Goal: Task Accomplishment & Management: Complete application form

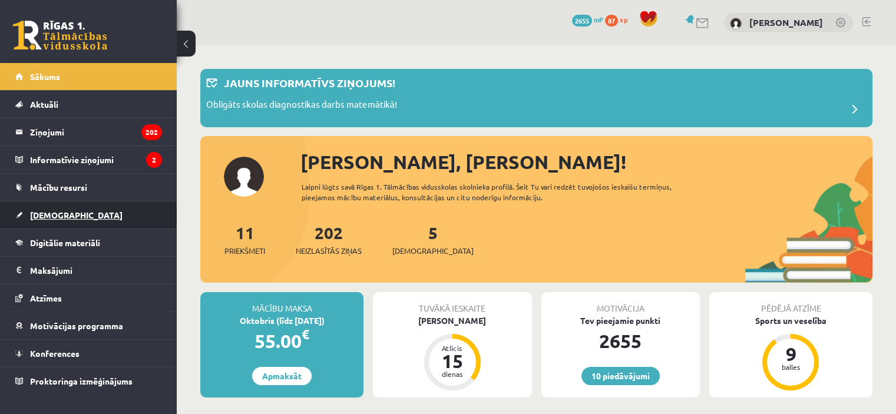
click at [54, 210] on span "[DEMOGRAPHIC_DATA]" at bounding box center [76, 215] width 92 height 11
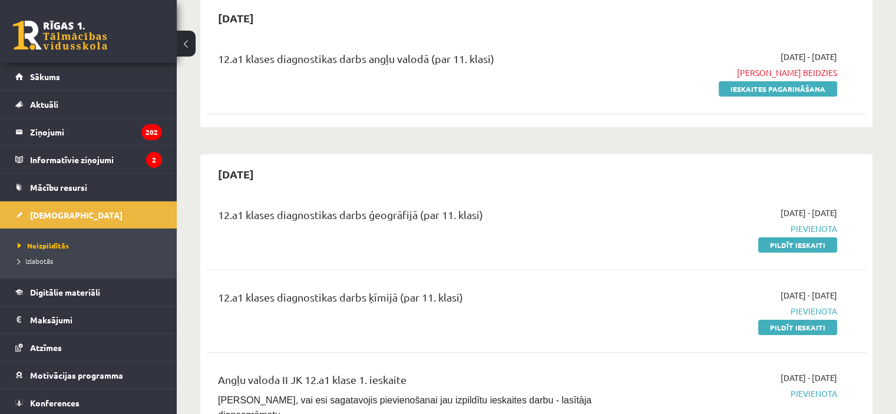
scroll to position [141, 0]
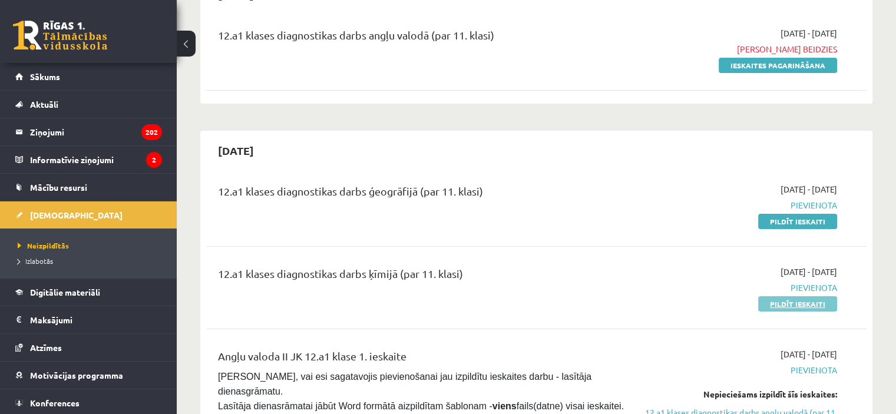
click at [794, 304] on link "Pildīt ieskaiti" at bounding box center [797, 303] width 79 height 15
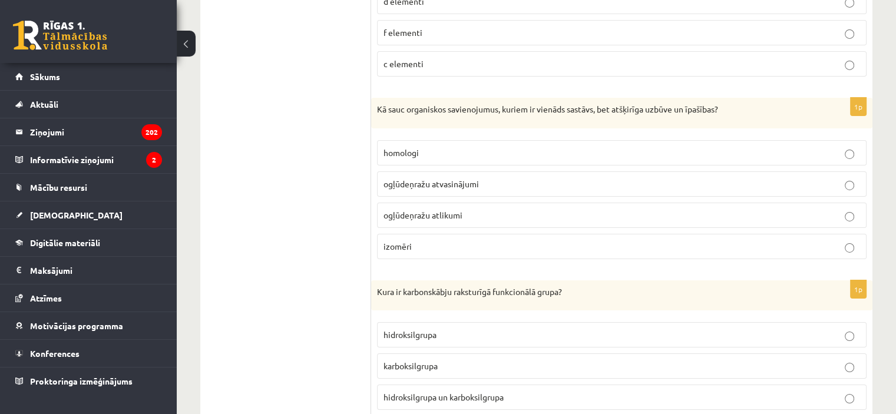
scroll to position [4028, 0]
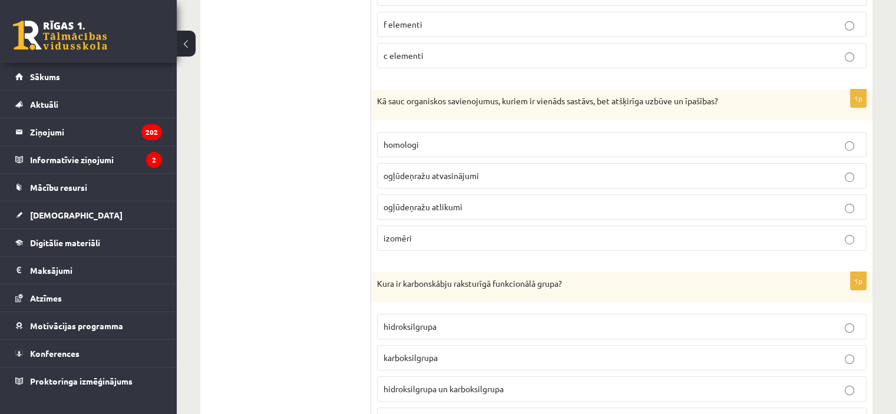
drag, startPoint x: 900, startPoint y: 410, endPoint x: 660, endPoint y: 359, distance: 245.1
click at [660, 376] on label "hidroksilgrupa un karboksilgrupa" at bounding box center [621, 388] width 489 height 25
drag, startPoint x: 899, startPoint y: 406, endPoint x: 688, endPoint y: 393, distance: 210.6
click at [688, 413] on p "karbonilgrupa" at bounding box center [621, 420] width 476 height 12
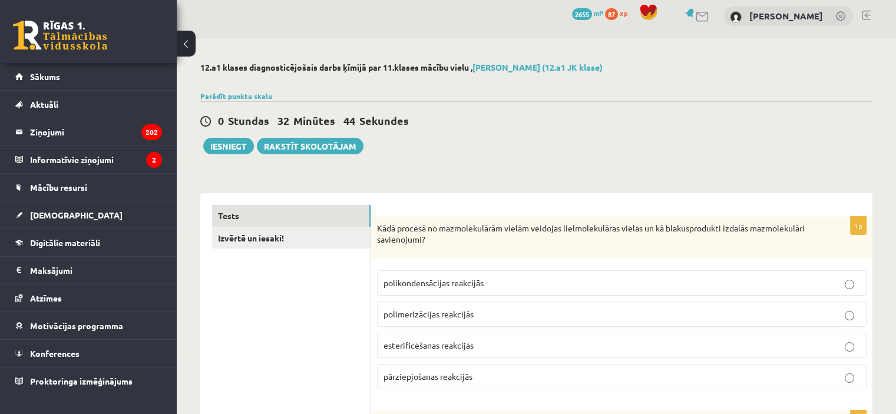
scroll to position [0, 0]
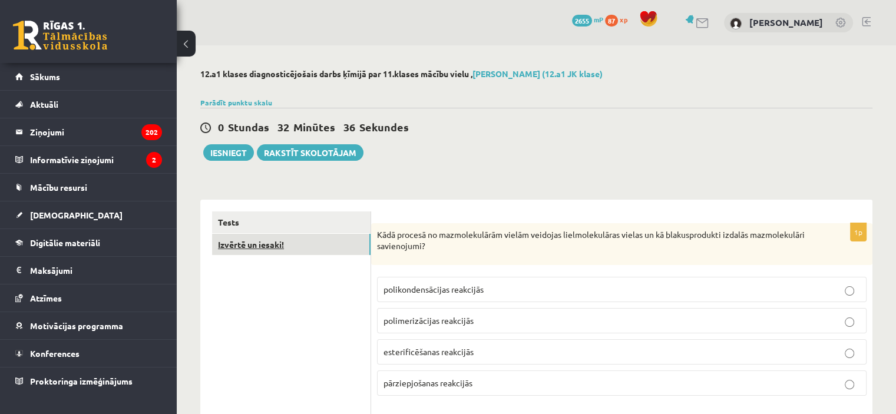
click at [342, 247] on link "Izvērtē un iesaki!" at bounding box center [291, 245] width 158 height 22
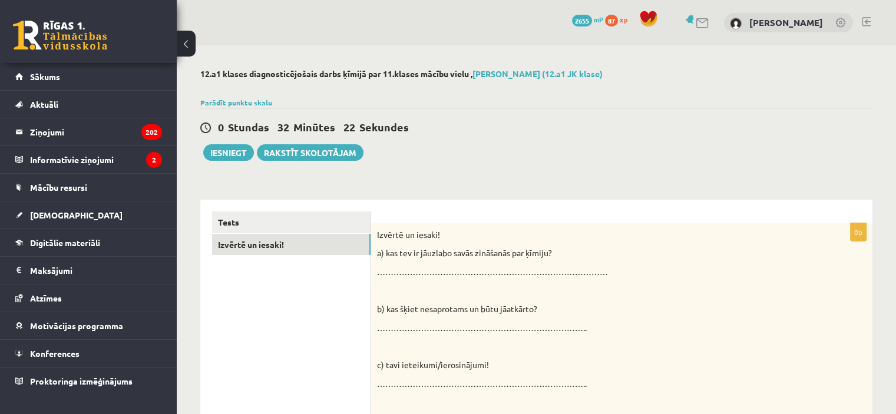
click at [380, 266] on p "…………………………………………………………………………" at bounding box center [592, 272] width 430 height 12
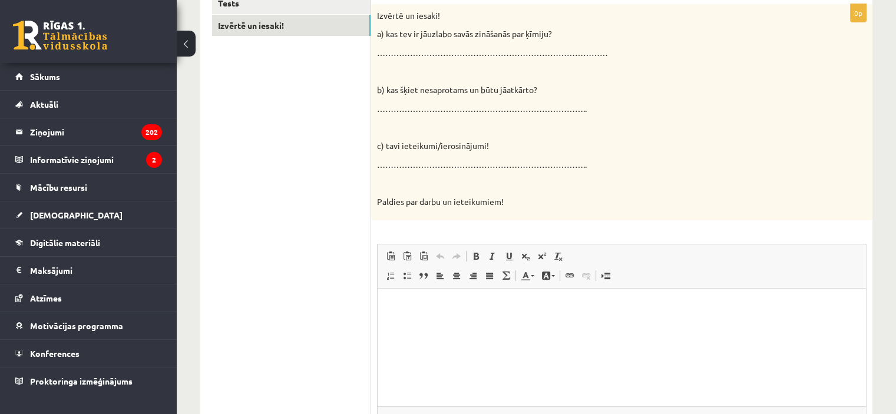
scroll to position [227, 0]
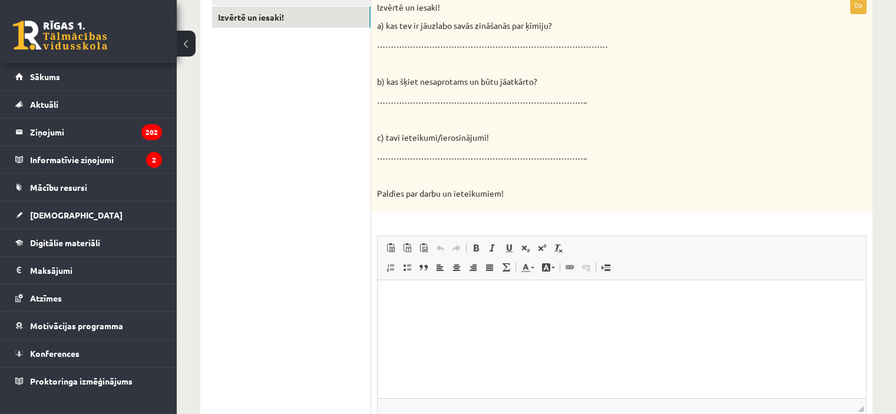
click at [387, 294] on html at bounding box center [621, 298] width 488 height 36
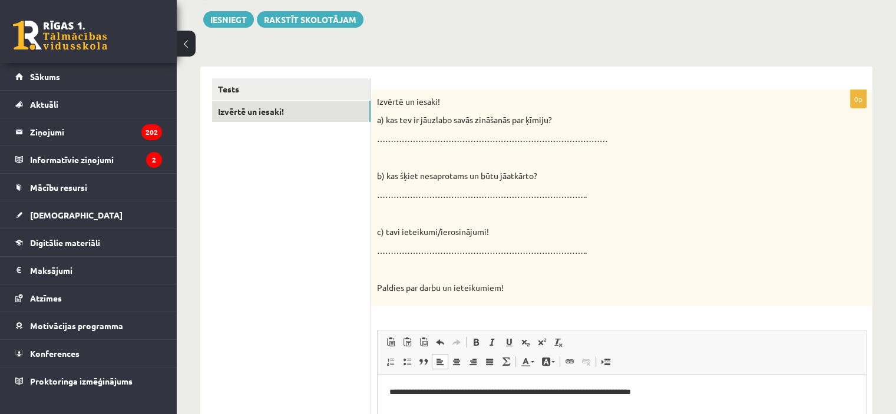
scroll to position [110, 0]
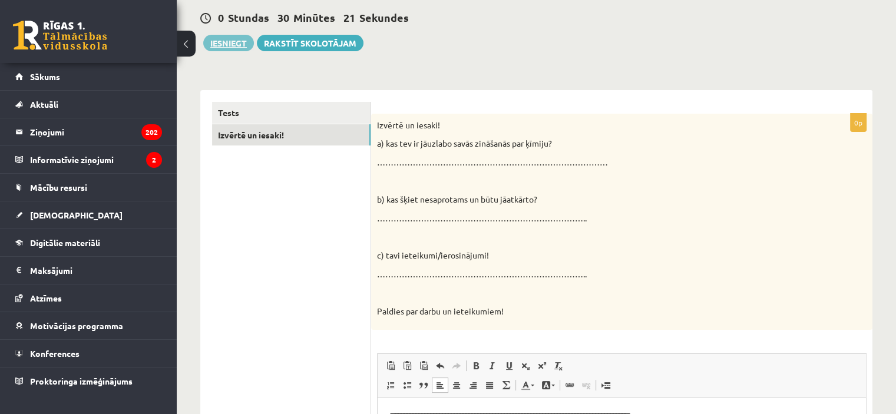
click at [230, 44] on button "Iesniegt" at bounding box center [228, 43] width 51 height 16
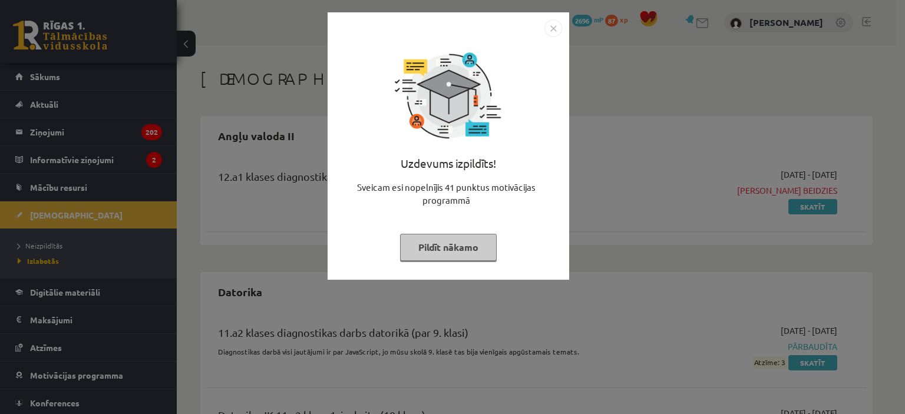
click at [556, 24] on img "Close" at bounding box center [553, 28] width 18 height 18
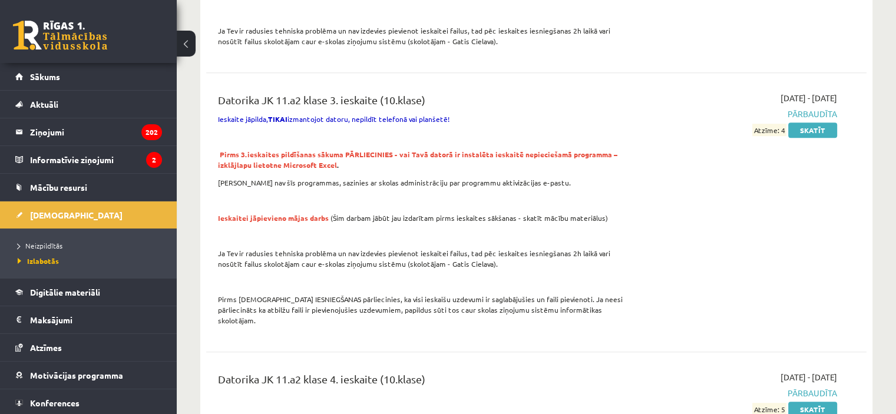
scroll to position [817, 0]
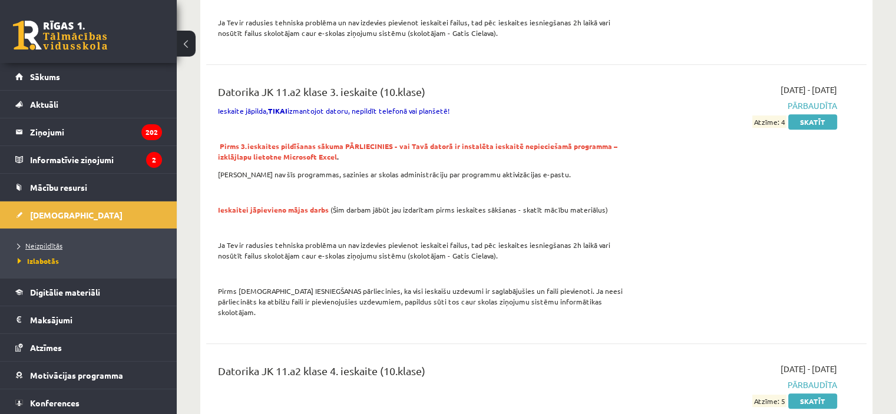
click at [49, 244] on span "Neizpildītās" at bounding box center [40, 245] width 45 height 9
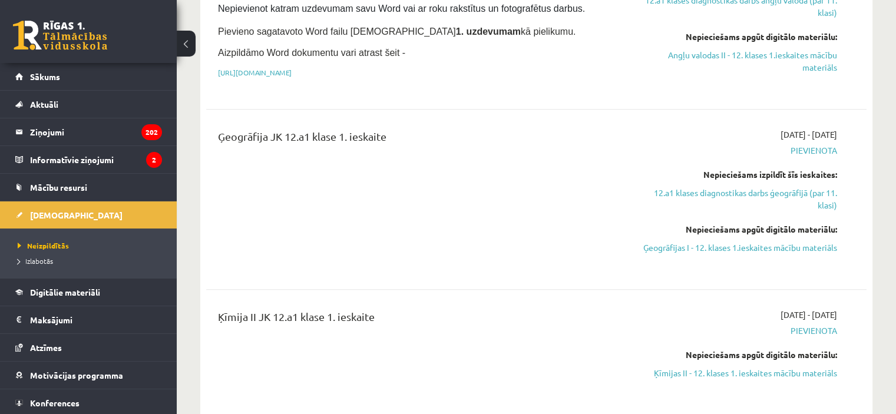
scroll to position [549, 0]
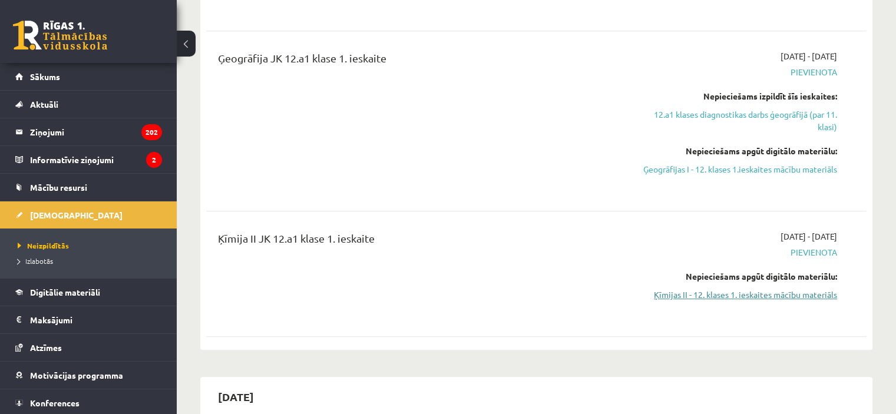
click at [756, 301] on link "Ķīmijas II - 12. klases 1. ieskaites mācību materiāls" at bounding box center [739, 295] width 194 height 12
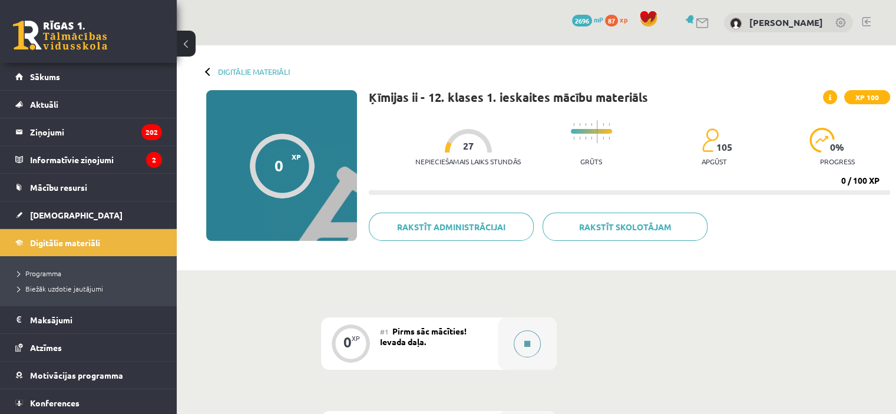
click at [530, 339] on button at bounding box center [527, 343] width 27 height 27
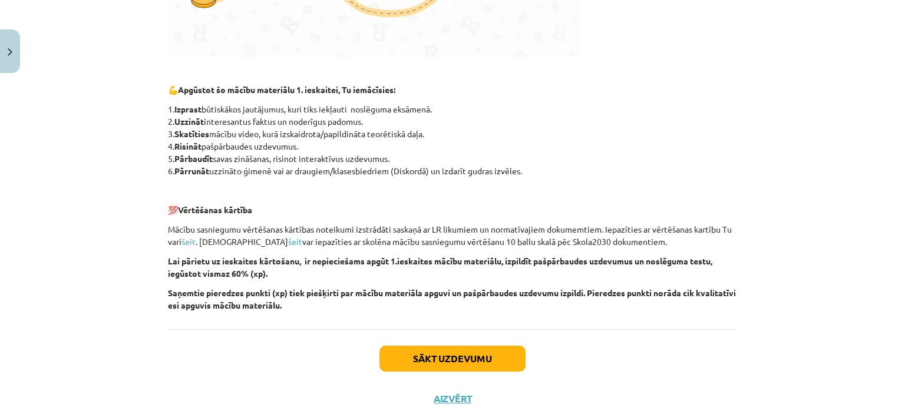
scroll to position [556, 0]
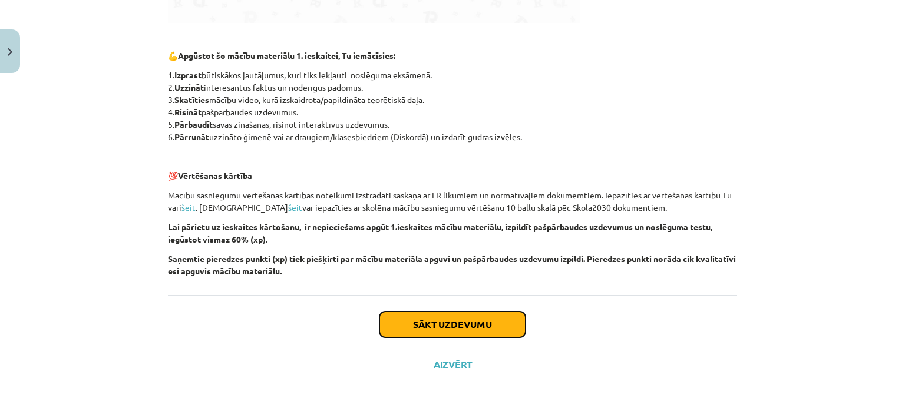
click at [470, 318] on button "Sākt uzdevumu" at bounding box center [452, 325] width 146 height 26
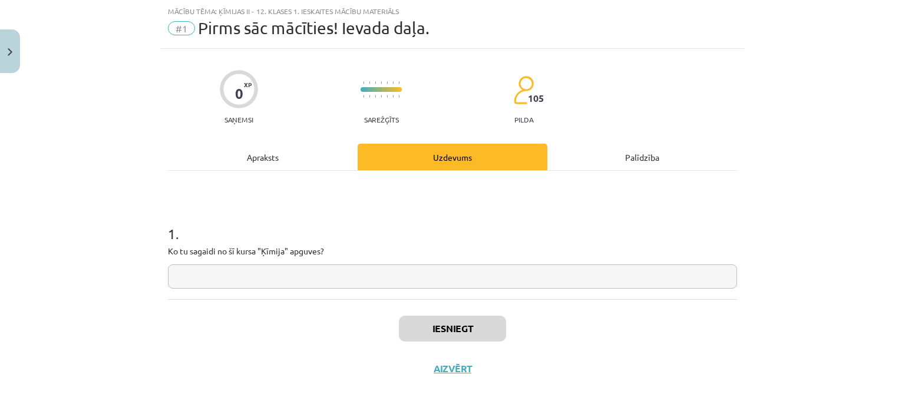
click at [168, 277] on input "text" at bounding box center [452, 276] width 569 height 24
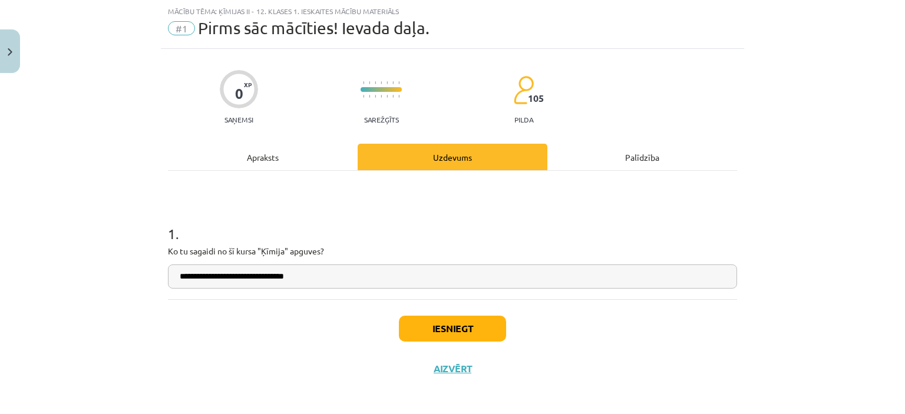
type input "**********"
click at [413, 324] on button "Iesniegt" at bounding box center [452, 329] width 107 height 26
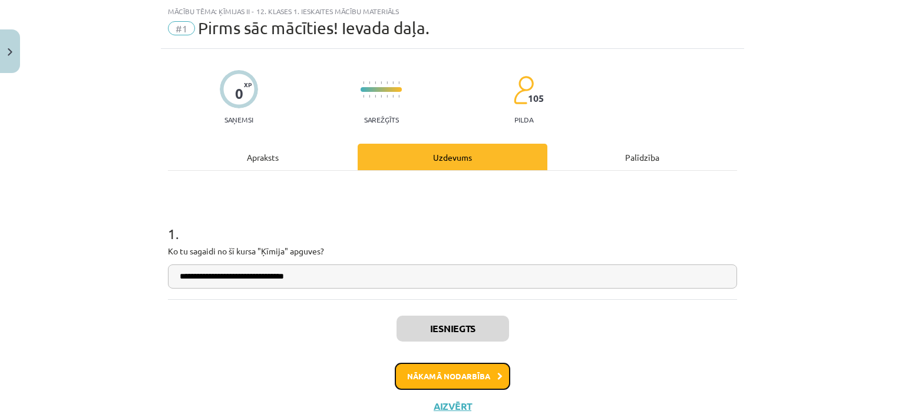
click at [459, 369] on button "Nākamā nodarbība" at bounding box center [452, 376] width 115 height 27
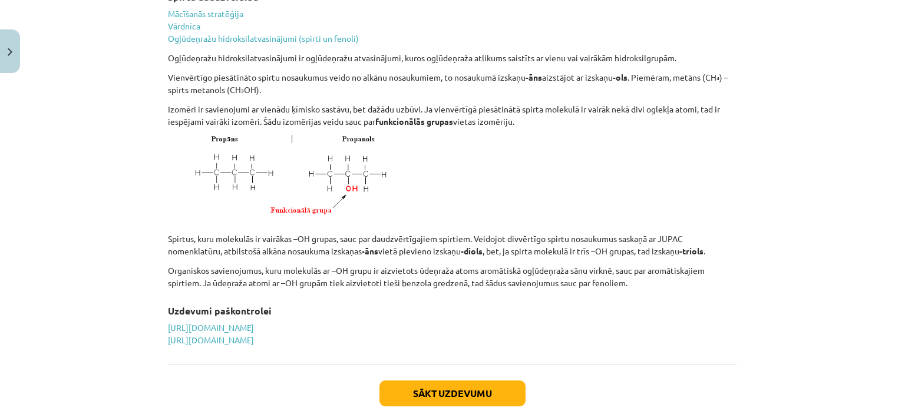
scroll to position [3527, 0]
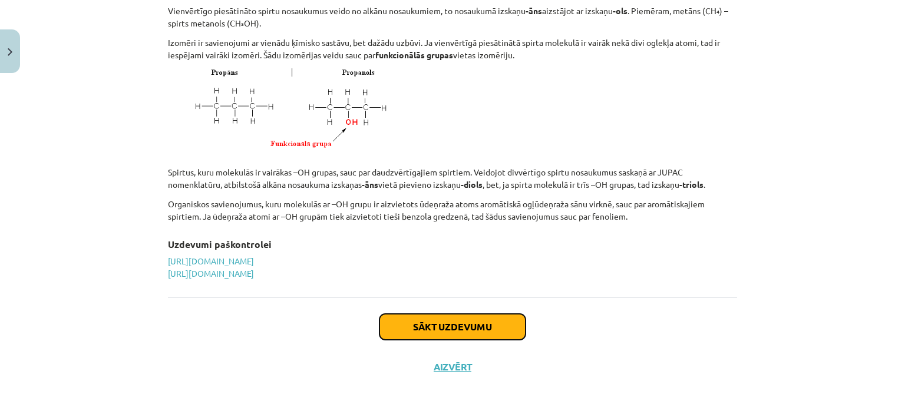
click at [464, 320] on button "Sākt uzdevumu" at bounding box center [452, 327] width 146 height 26
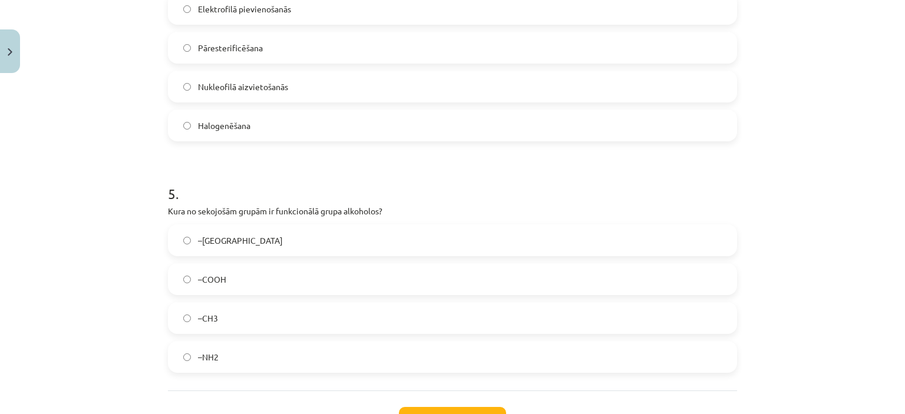
scroll to position [1019, 0]
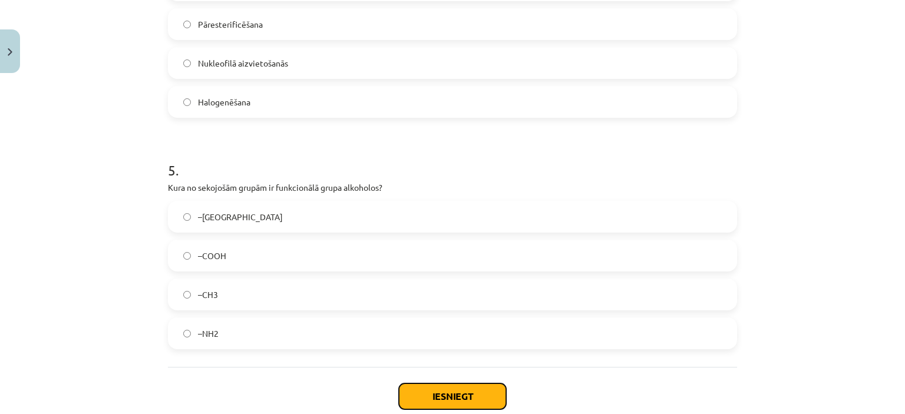
click at [466, 393] on button "Iesniegt" at bounding box center [452, 396] width 107 height 26
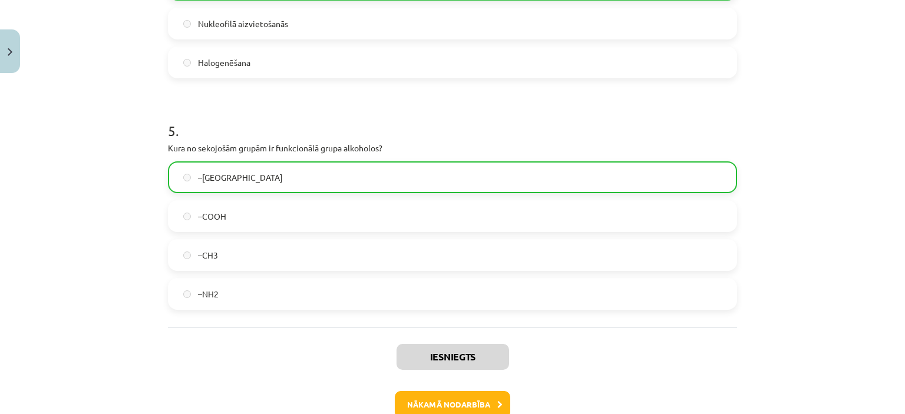
scroll to position [1127, 0]
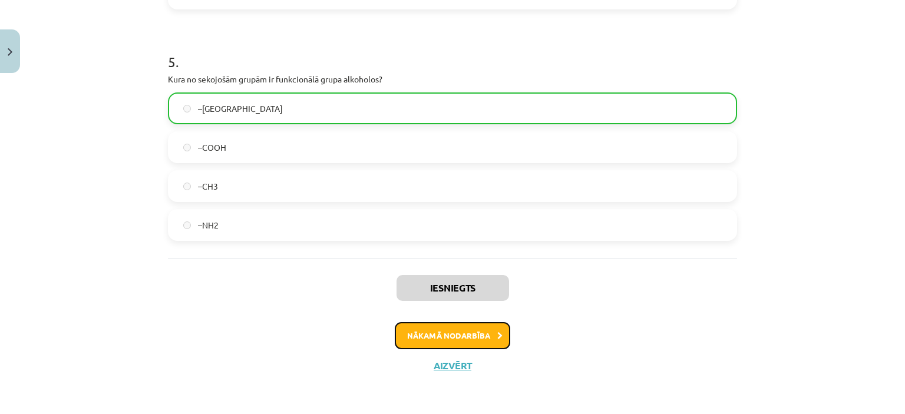
click at [450, 322] on button "Nākamā nodarbība" at bounding box center [452, 335] width 115 height 27
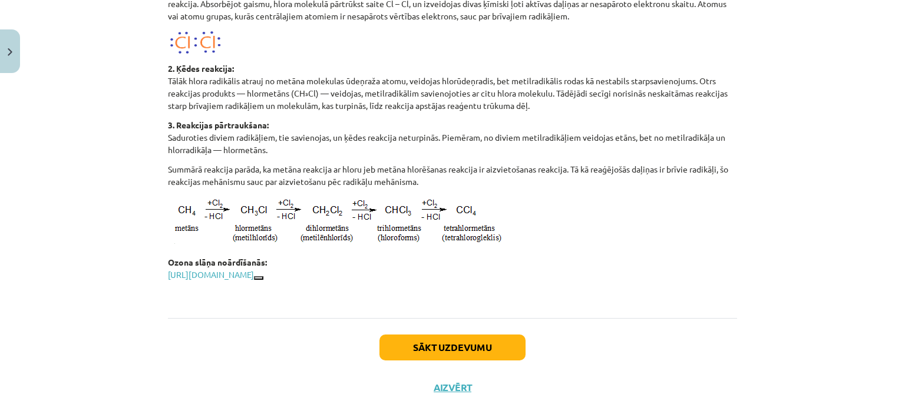
scroll to position [1664, 0]
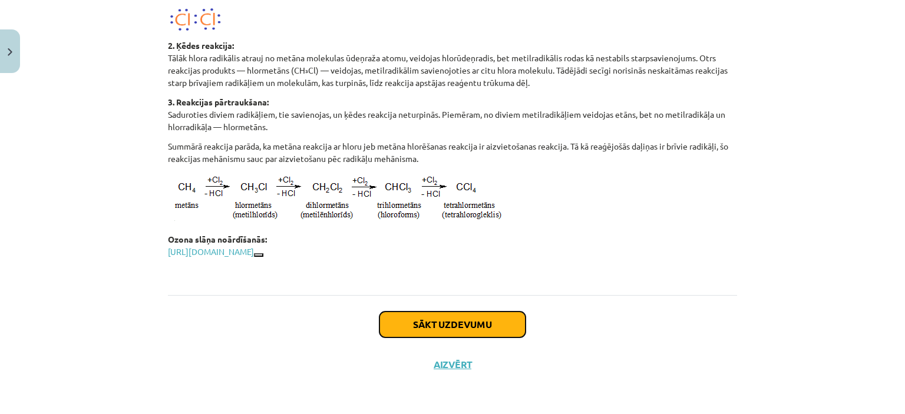
click at [459, 326] on button "Sākt uzdevumu" at bounding box center [452, 325] width 146 height 26
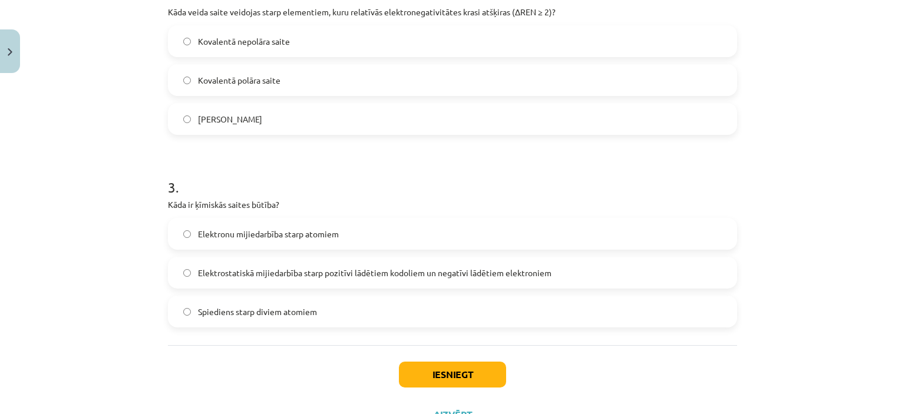
scroll to position [469, 0]
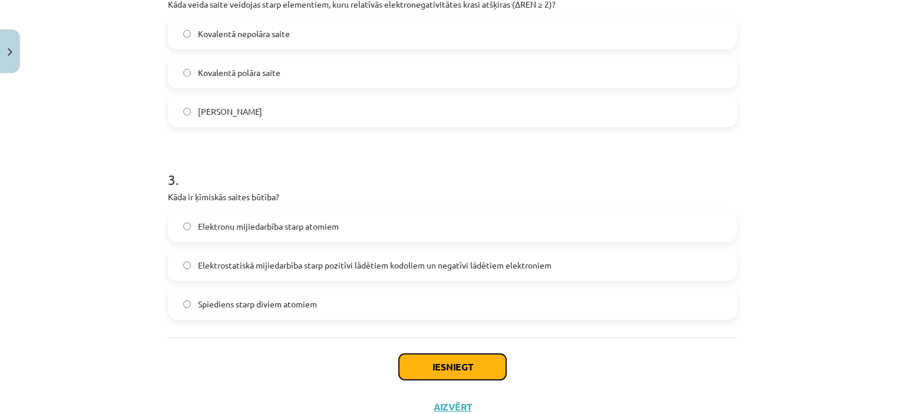
click at [422, 362] on button "Iesniegt" at bounding box center [452, 367] width 107 height 26
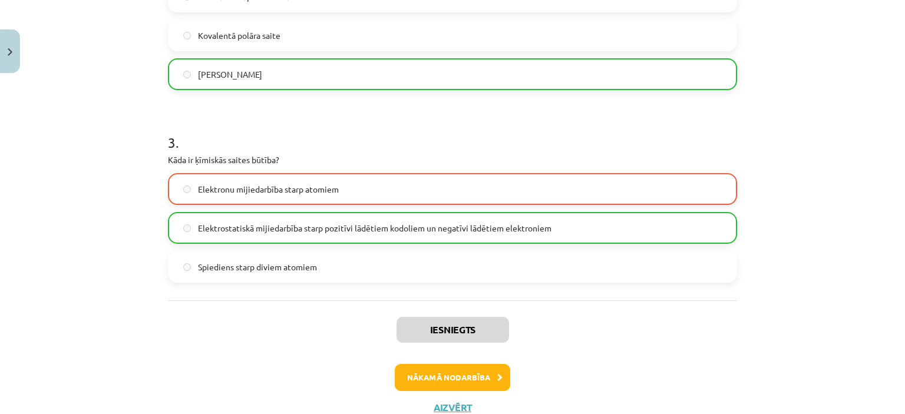
scroll to position [516, 0]
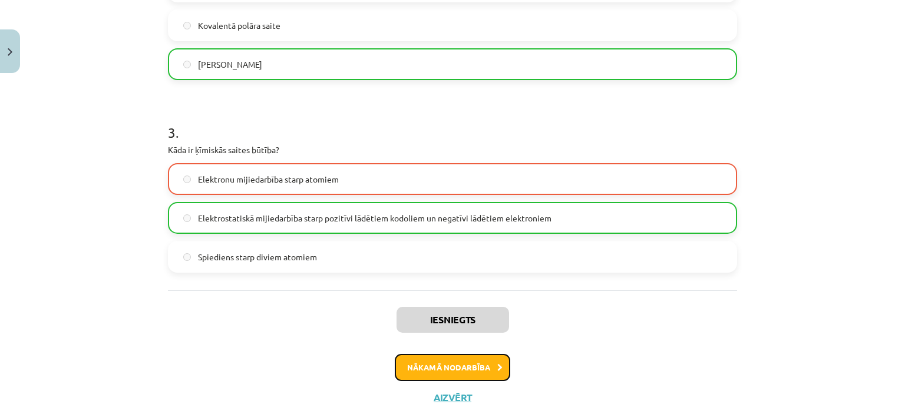
click at [455, 370] on button "Nākamā nodarbība" at bounding box center [452, 367] width 115 height 27
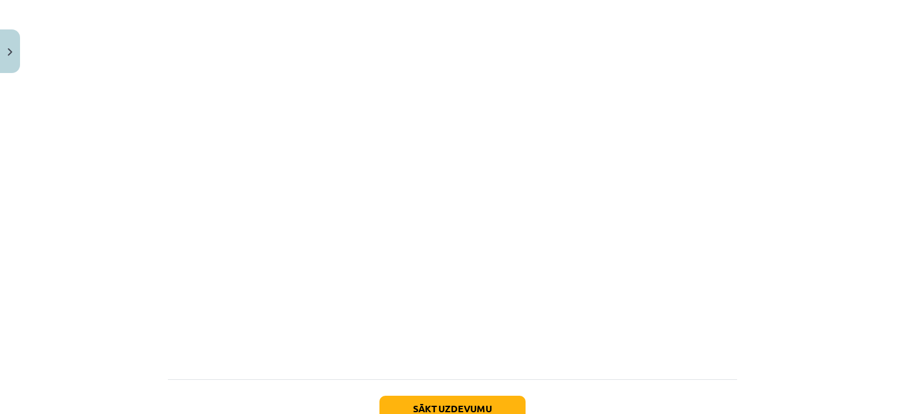
scroll to position [1327, 0]
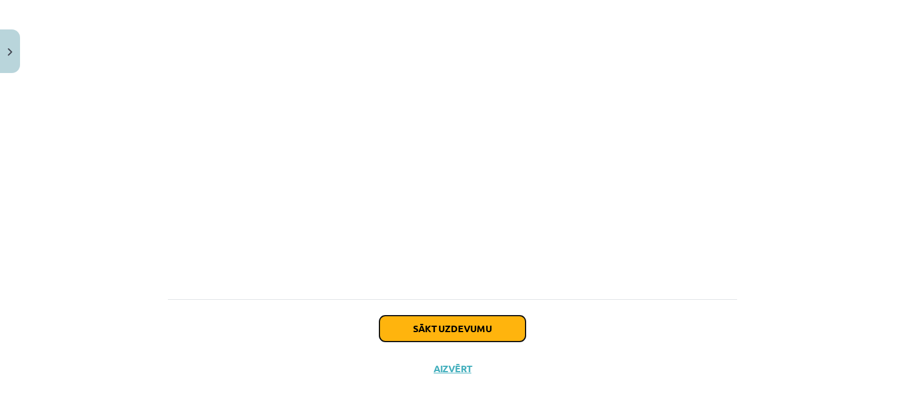
click at [425, 324] on button "Sākt uzdevumu" at bounding box center [452, 329] width 146 height 26
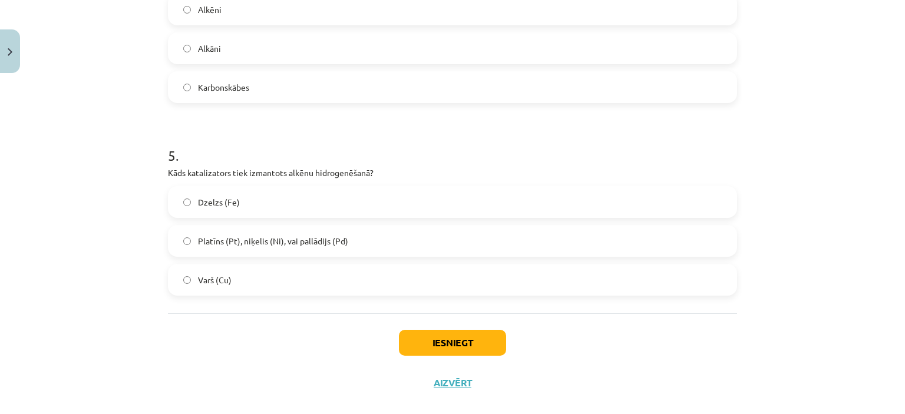
scroll to position [896, 0]
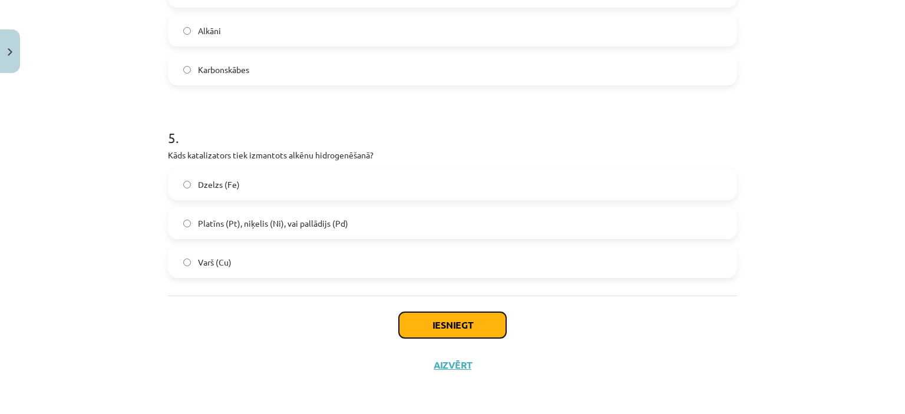
click at [418, 327] on button "Iesniegt" at bounding box center [452, 325] width 107 height 26
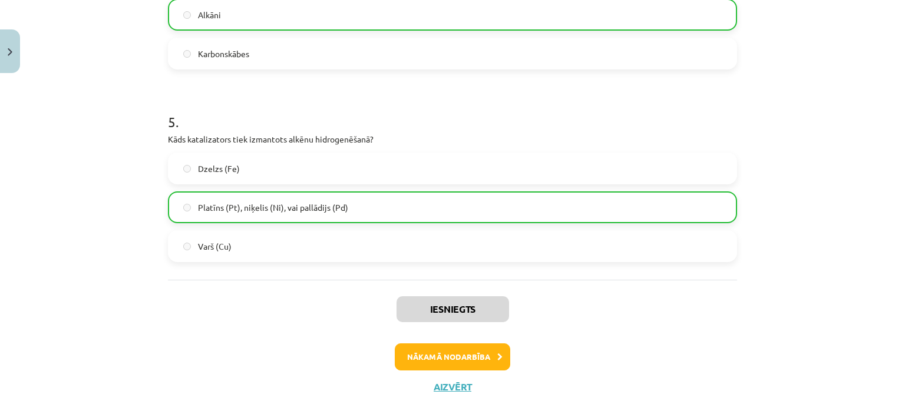
scroll to position [933, 0]
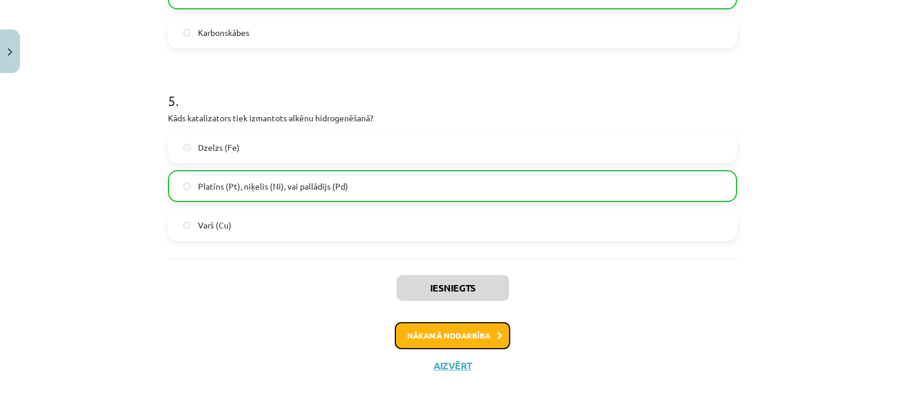
click at [432, 330] on button "Nākamā nodarbība" at bounding box center [452, 335] width 115 height 27
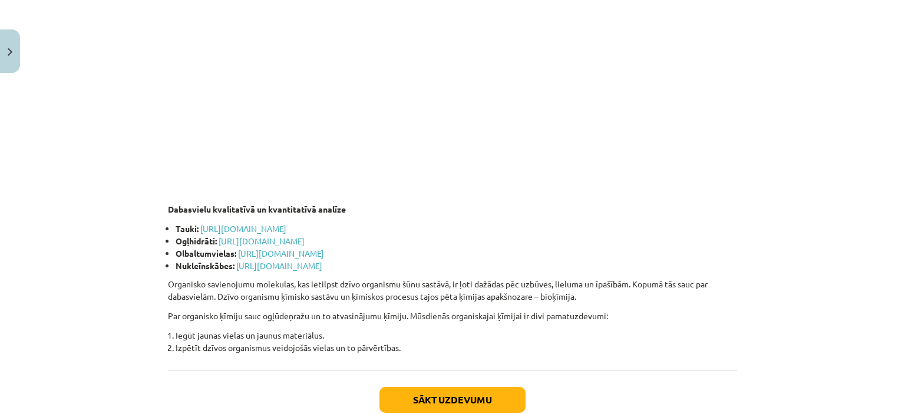
scroll to position [2138, 0]
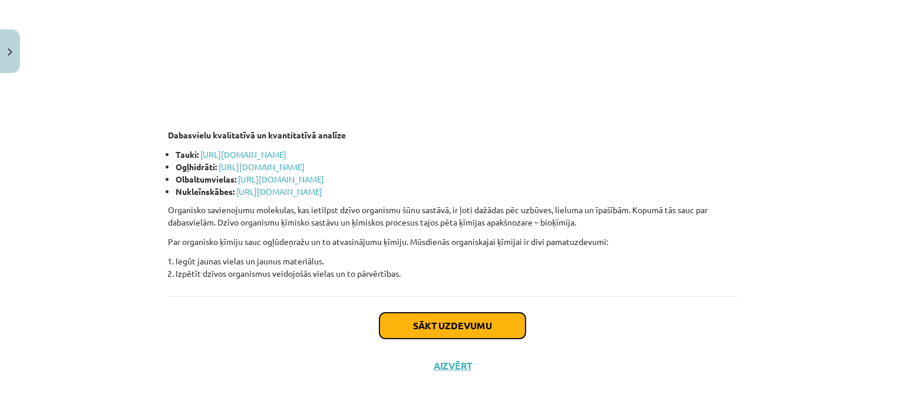
click at [441, 324] on button "Sākt uzdevumu" at bounding box center [452, 326] width 146 height 26
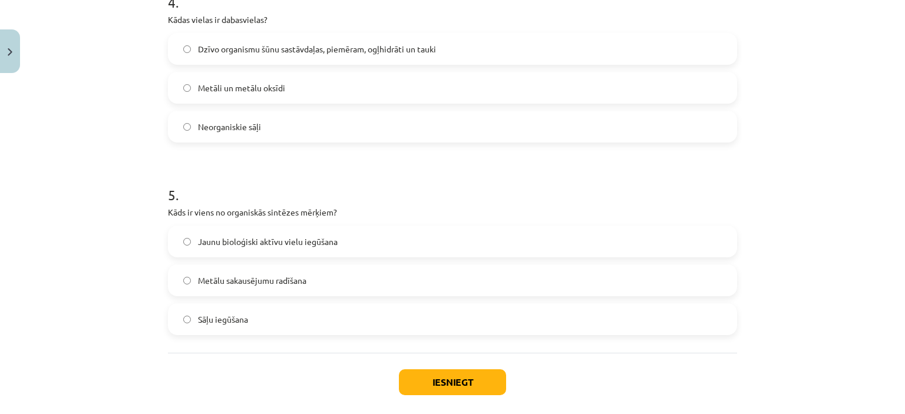
scroll to position [846, 0]
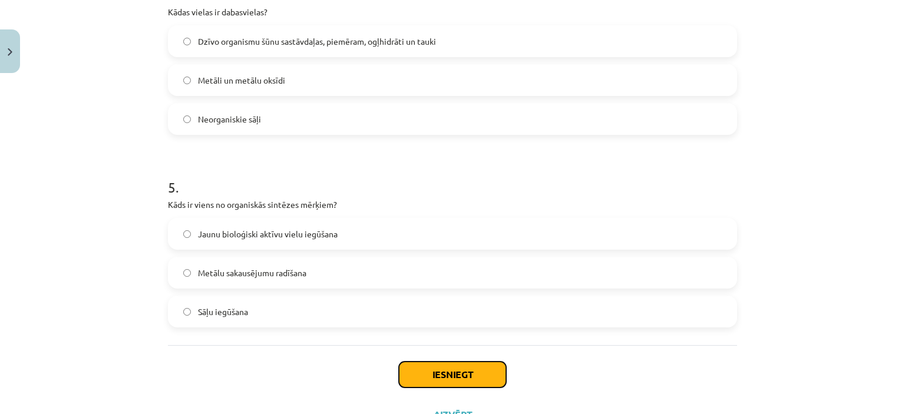
click at [417, 371] on button "Iesniegt" at bounding box center [452, 375] width 107 height 26
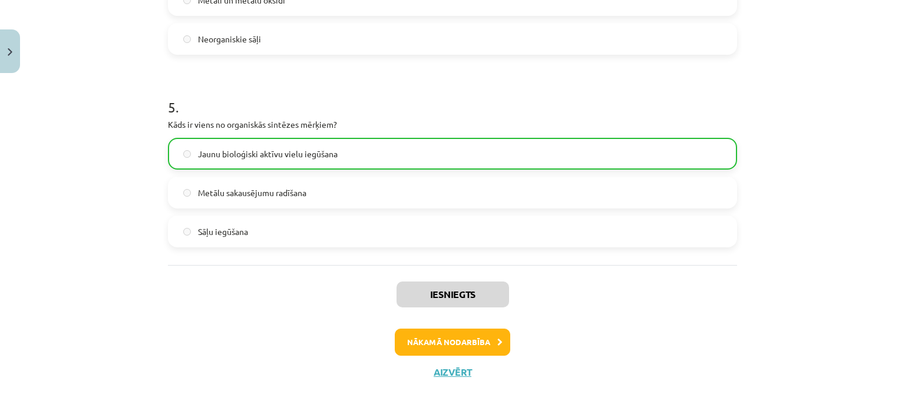
scroll to position [933, 0]
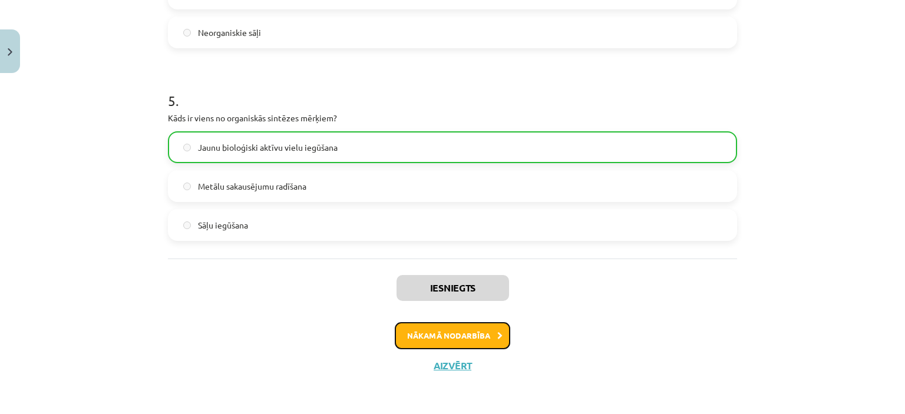
click at [443, 339] on button "Nākamā nodarbība" at bounding box center [452, 335] width 115 height 27
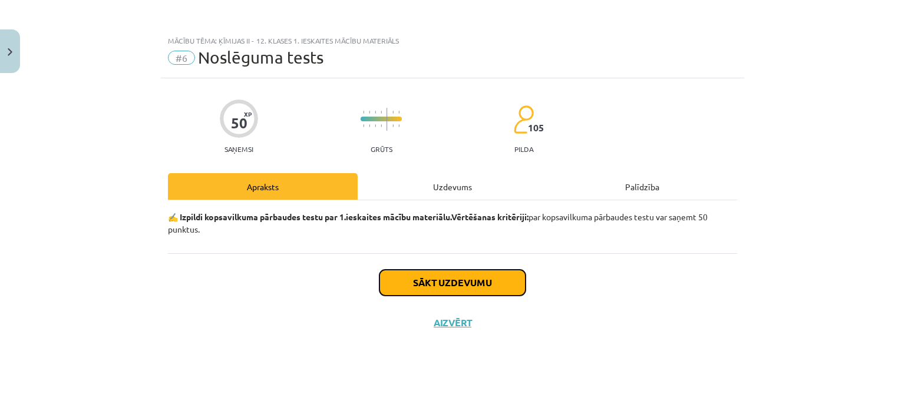
click at [445, 279] on button "Sākt uzdevumu" at bounding box center [452, 283] width 146 height 26
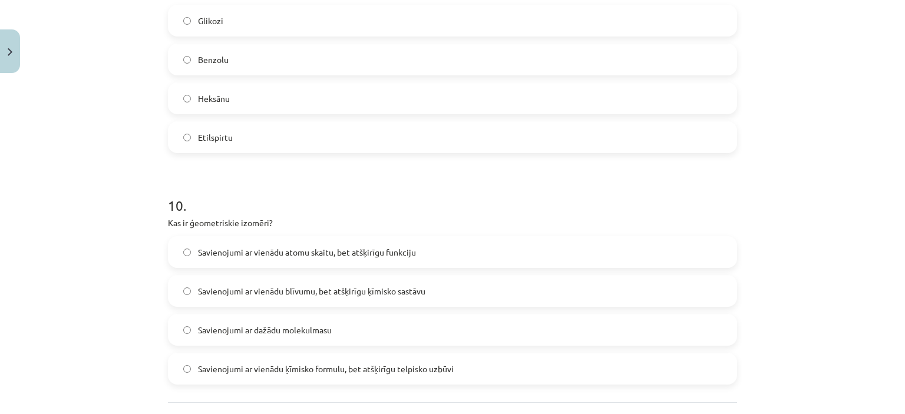
scroll to position [1975, 0]
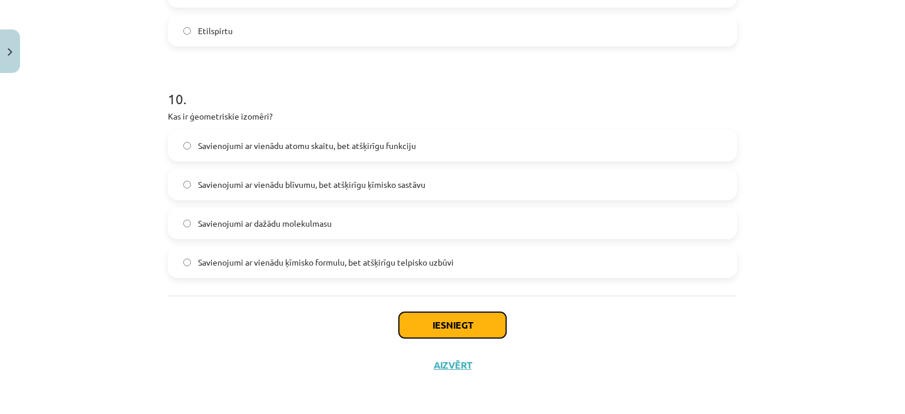
click at [427, 330] on button "Iesniegt" at bounding box center [452, 325] width 107 height 26
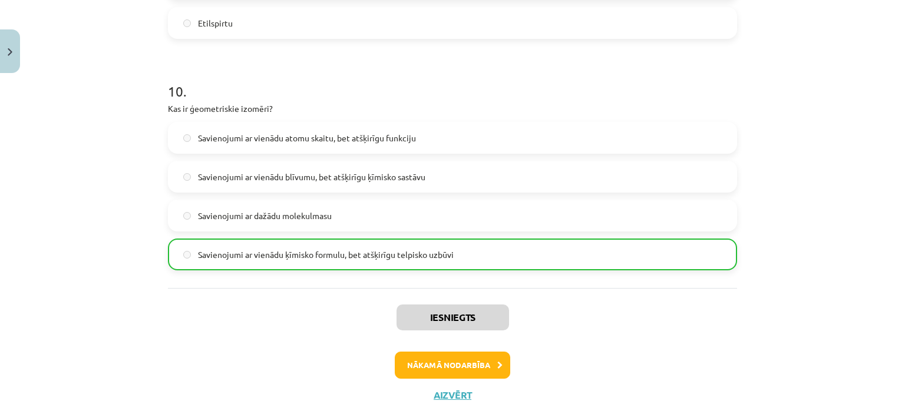
scroll to position [2012, 0]
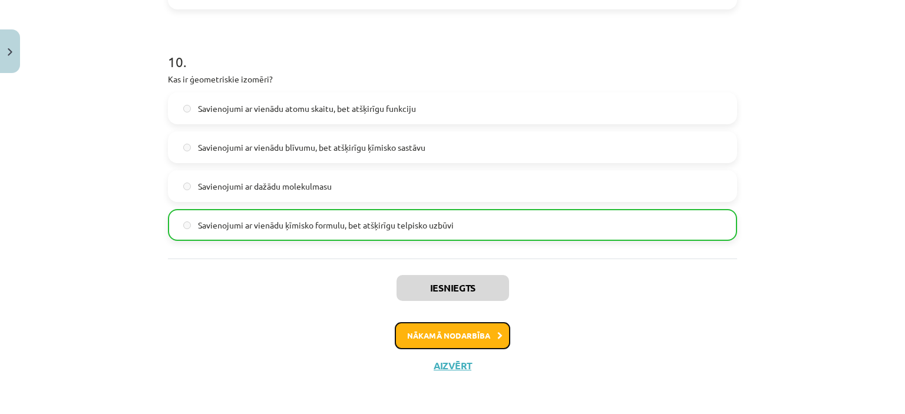
click at [441, 331] on button "Nākamā nodarbība" at bounding box center [452, 335] width 115 height 27
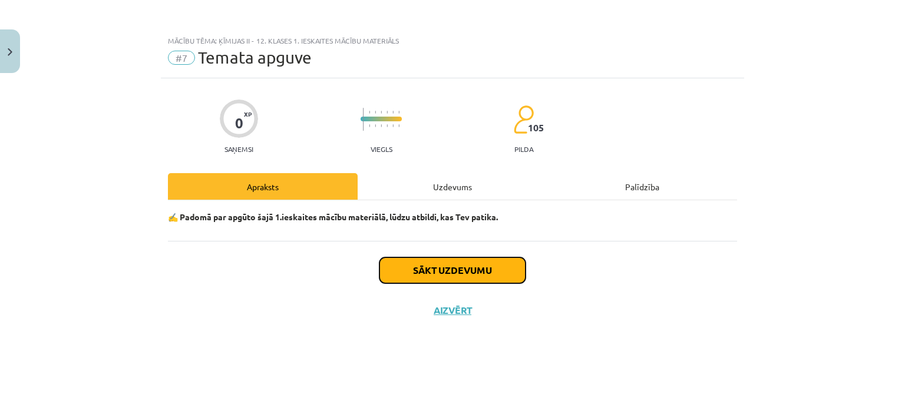
click at [429, 273] on button "Sākt uzdevumu" at bounding box center [452, 270] width 146 height 26
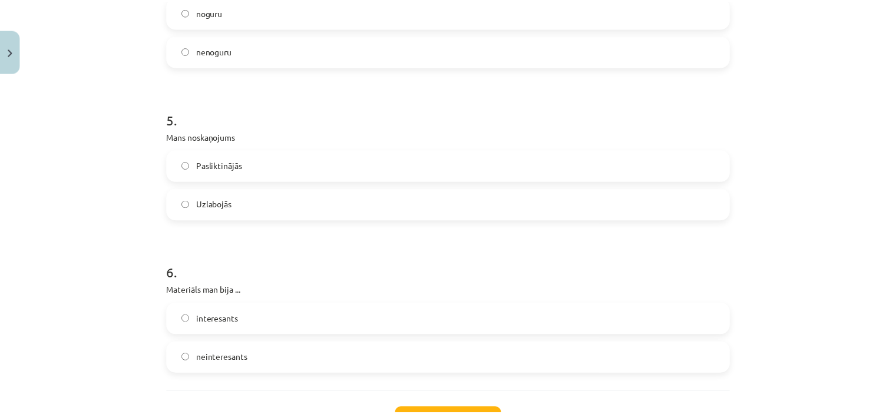
scroll to position [997, 0]
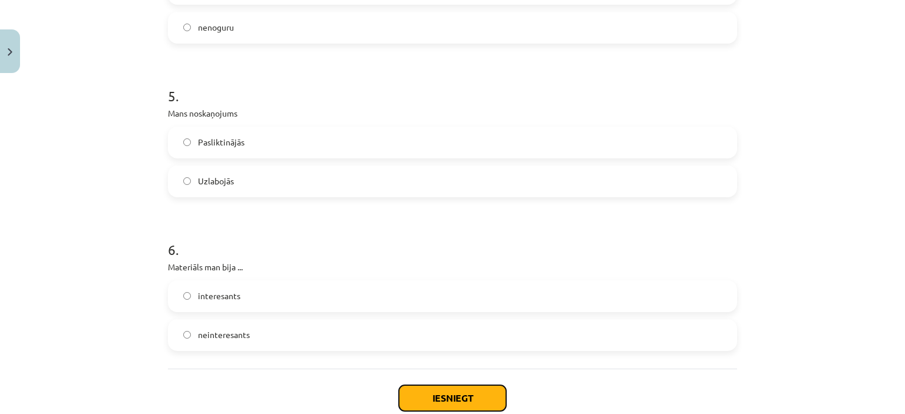
click at [433, 397] on button "Iesniegt" at bounding box center [452, 398] width 107 height 26
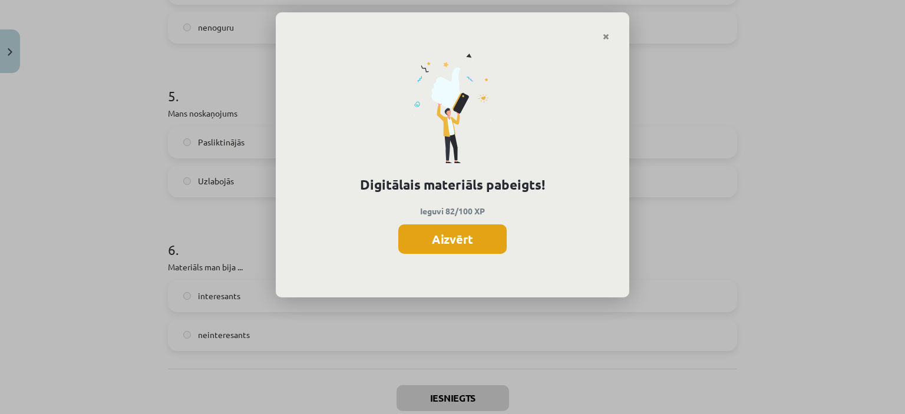
click at [463, 237] on button "Aizvērt" at bounding box center [452, 238] width 108 height 29
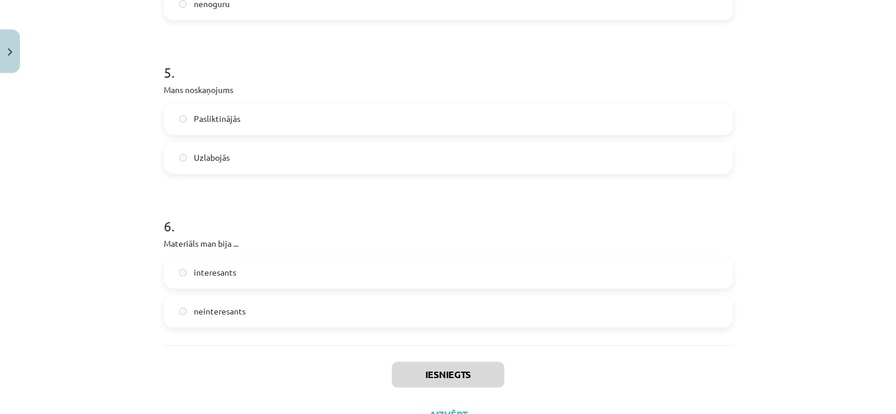
scroll to position [1069, 0]
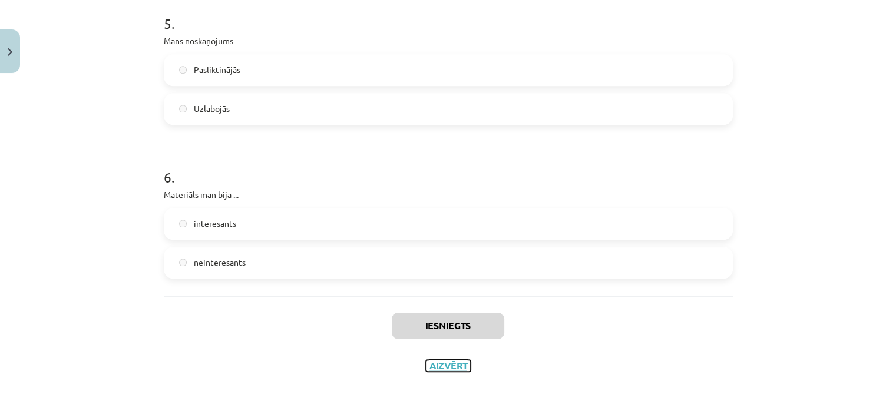
click at [443, 365] on button "Aizvērt" at bounding box center [448, 366] width 45 height 12
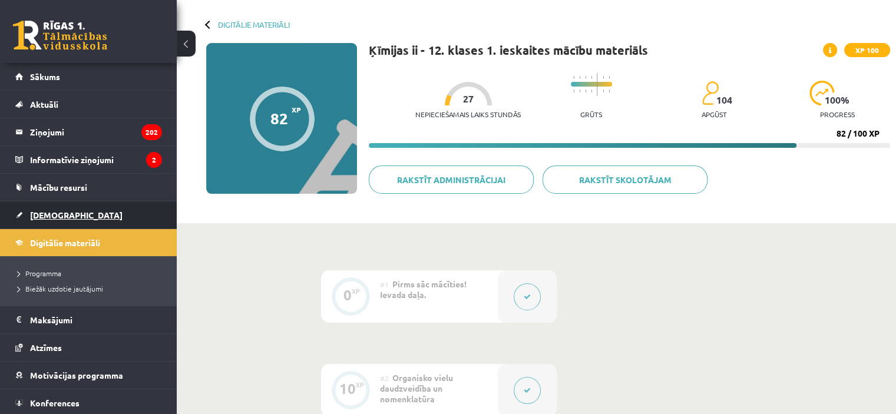
click at [49, 212] on span "[DEMOGRAPHIC_DATA]" at bounding box center [76, 215] width 92 height 11
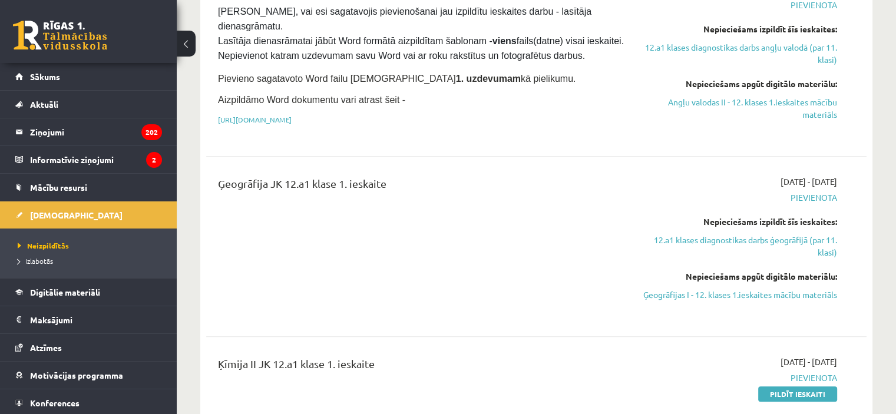
scroll to position [479, 0]
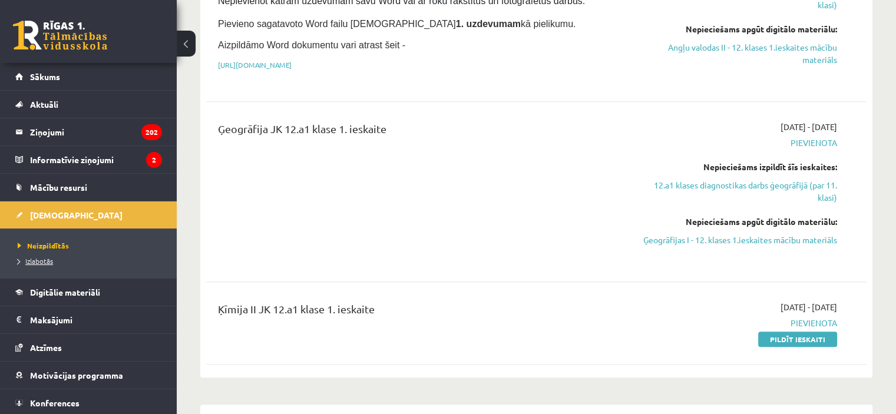
click at [34, 257] on span "Izlabotās" at bounding box center [35, 260] width 35 height 9
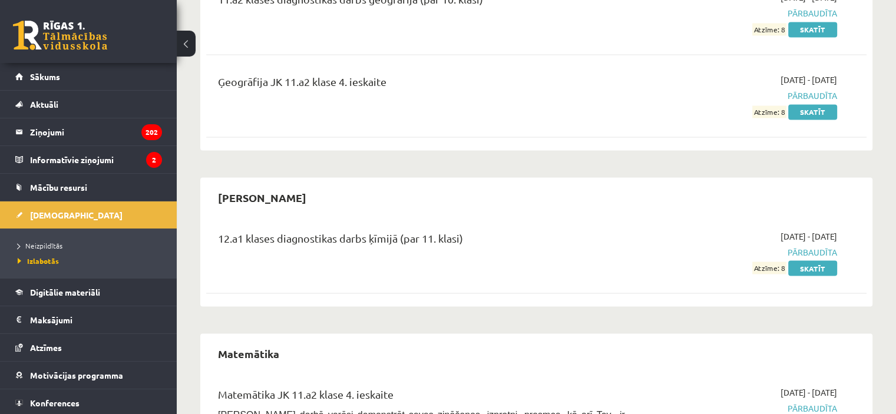
scroll to position [2120, 0]
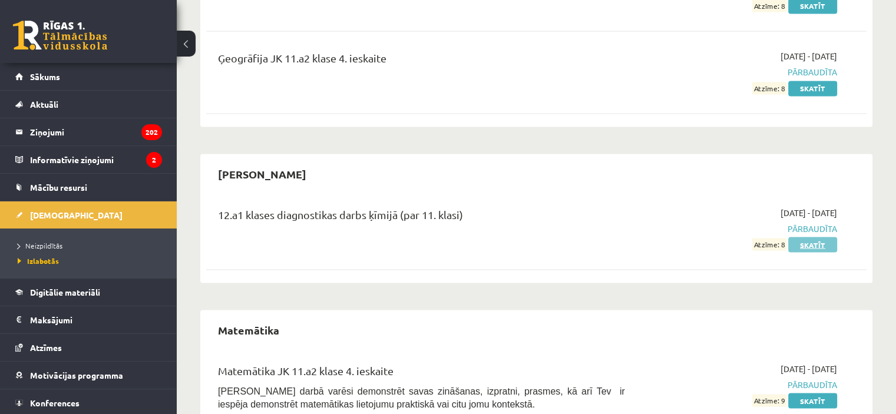
click at [815, 237] on link "Skatīt" at bounding box center [812, 244] width 49 height 15
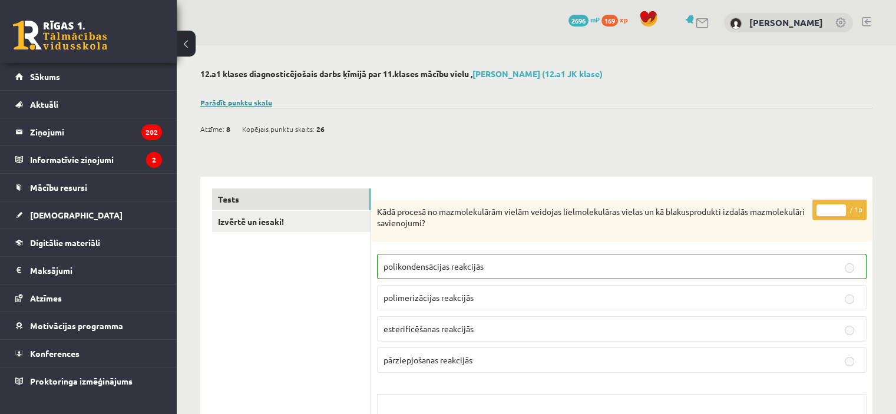
click at [236, 105] on link "Parādīt punktu skalu" at bounding box center [236, 102] width 72 height 9
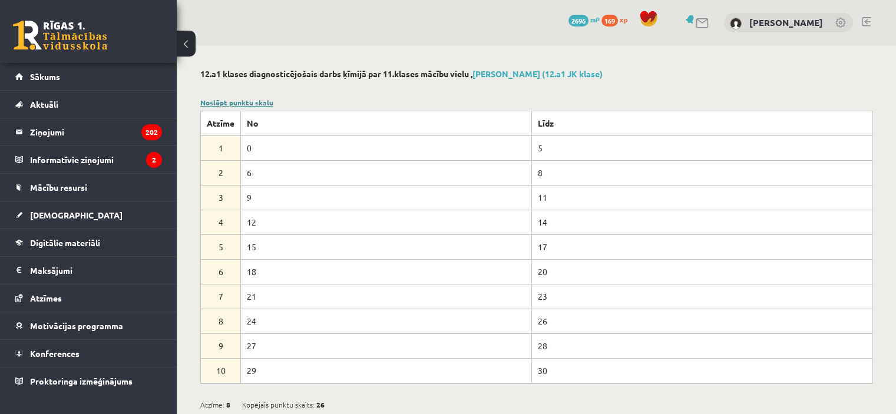
click at [236, 105] on link "Noslēpt punktu skalu" at bounding box center [236, 102] width 73 height 9
